Goal: Connect with others: Connect with others

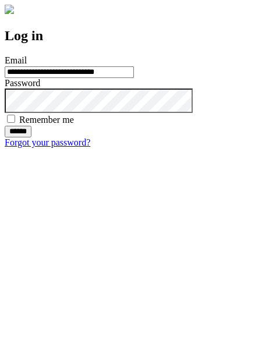
type input "**********"
click at [31, 137] on input "******" at bounding box center [18, 132] width 27 height 12
